Goal: Information Seeking & Learning: Compare options

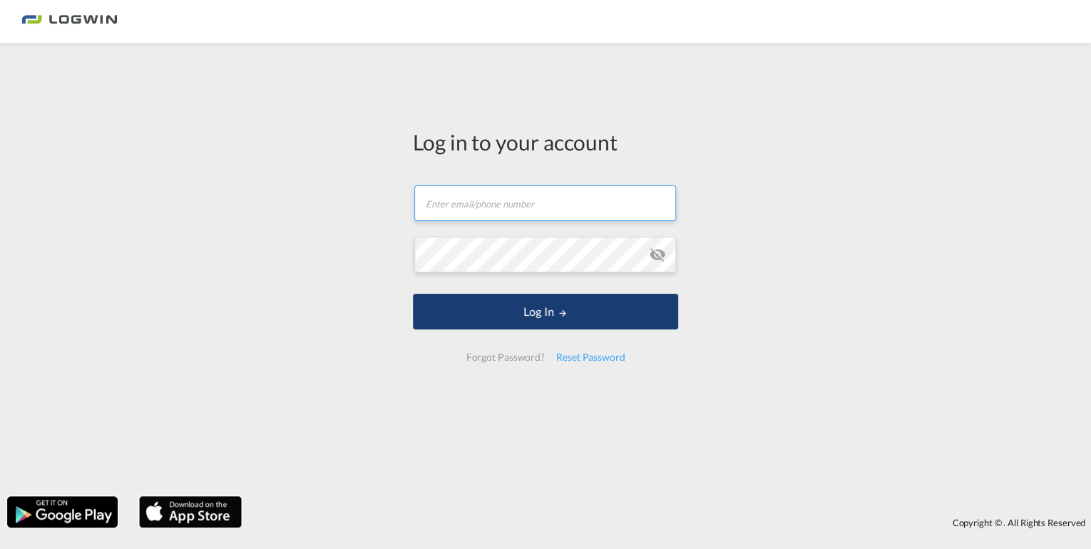
type input "[EMAIL_ADDRESS][DOMAIN_NAME]"
click at [522, 317] on button "Log In" at bounding box center [545, 312] width 265 height 36
